Goal: Transaction & Acquisition: Subscribe to service/newsletter

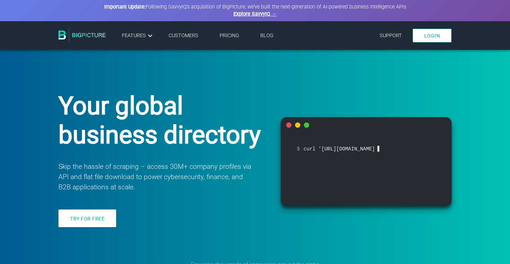
click at [227, 36] on link "Pricing" at bounding box center [229, 36] width 19 height 6
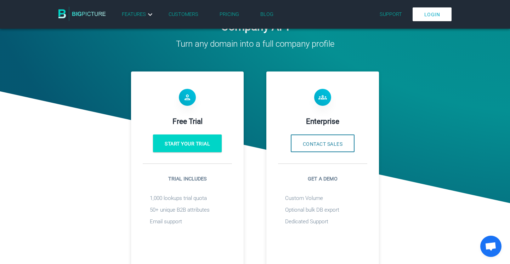
scroll to position [185, 0]
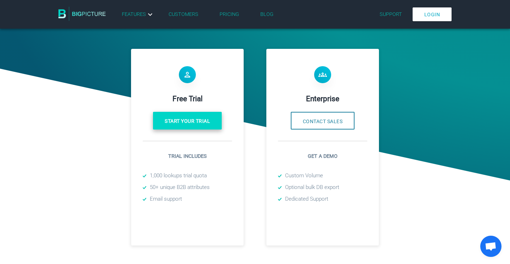
click at [189, 122] on link "Start your trial" at bounding box center [187, 121] width 69 height 18
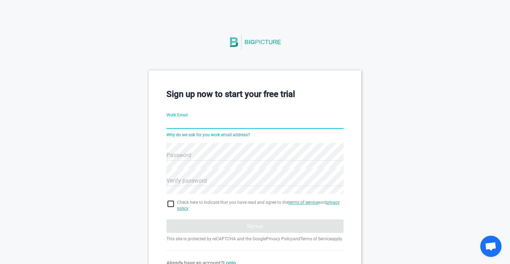
click at [189, 122] on input "Work Email" at bounding box center [255, 124] width 177 height 26
